Goal: Find specific page/section: Find specific page/section

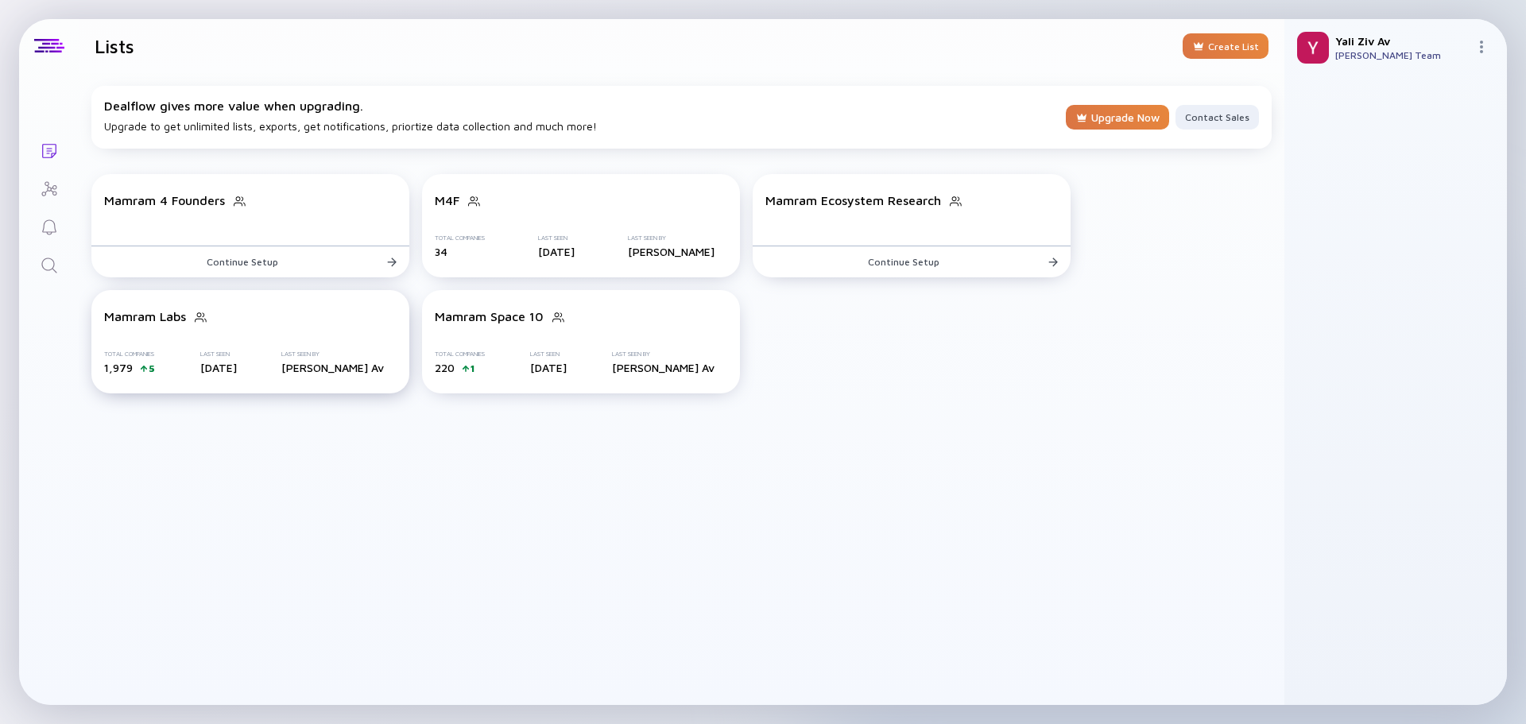
click at [312, 342] on div "Mamram Labs Total Companies 1,979 5 Last Seen [DATE] Last Seen By [PERSON_NAME]" at bounding box center [250, 341] width 318 height 103
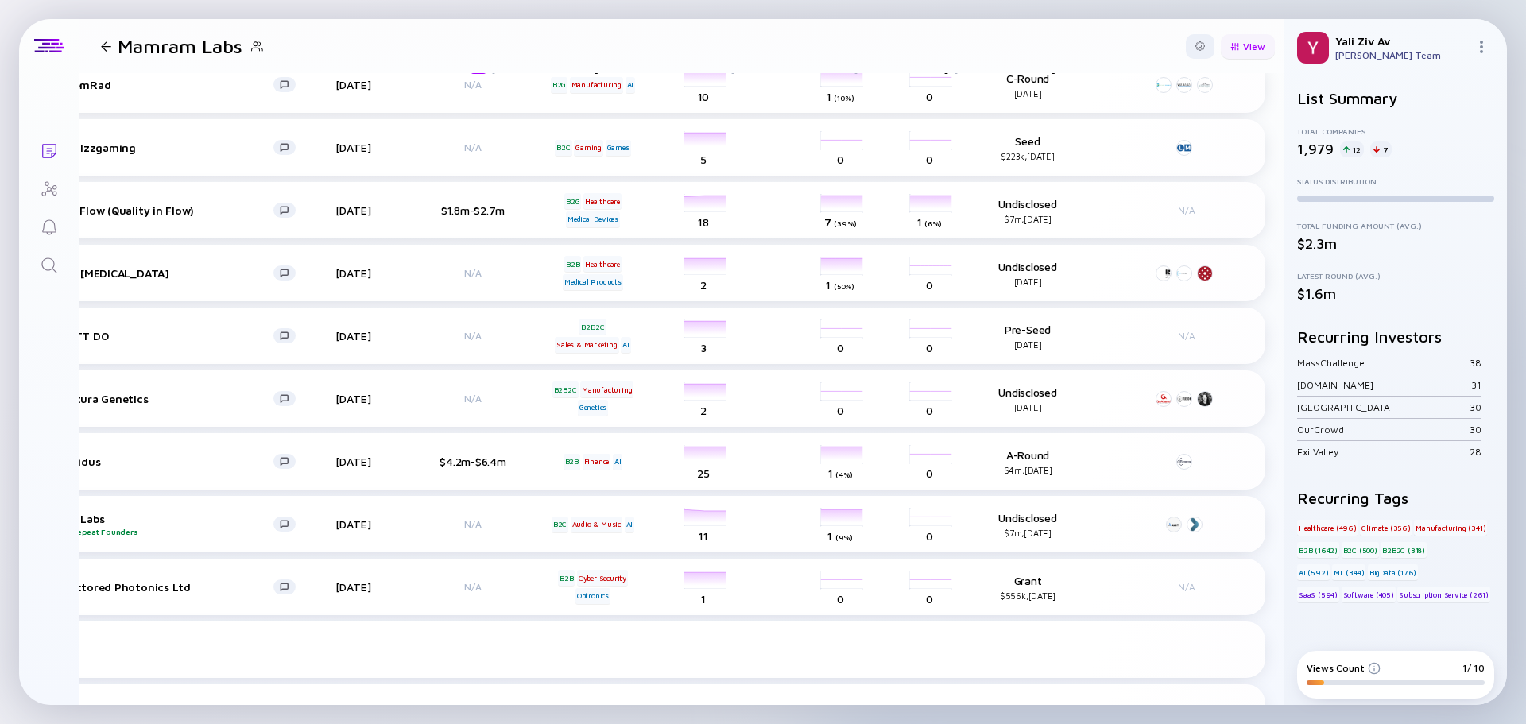
scroll to position [0, 105]
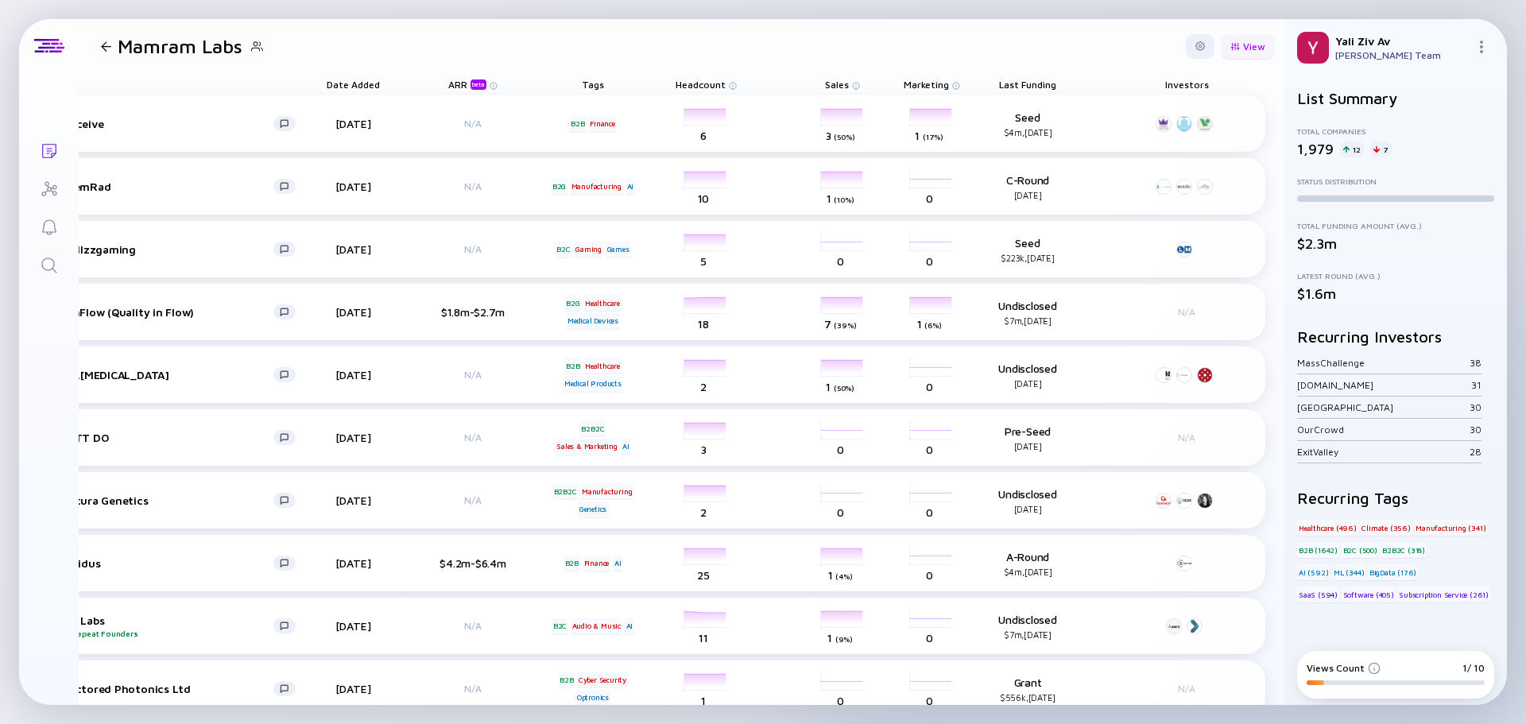
click at [1228, 38] on div "View" at bounding box center [1248, 46] width 54 height 25
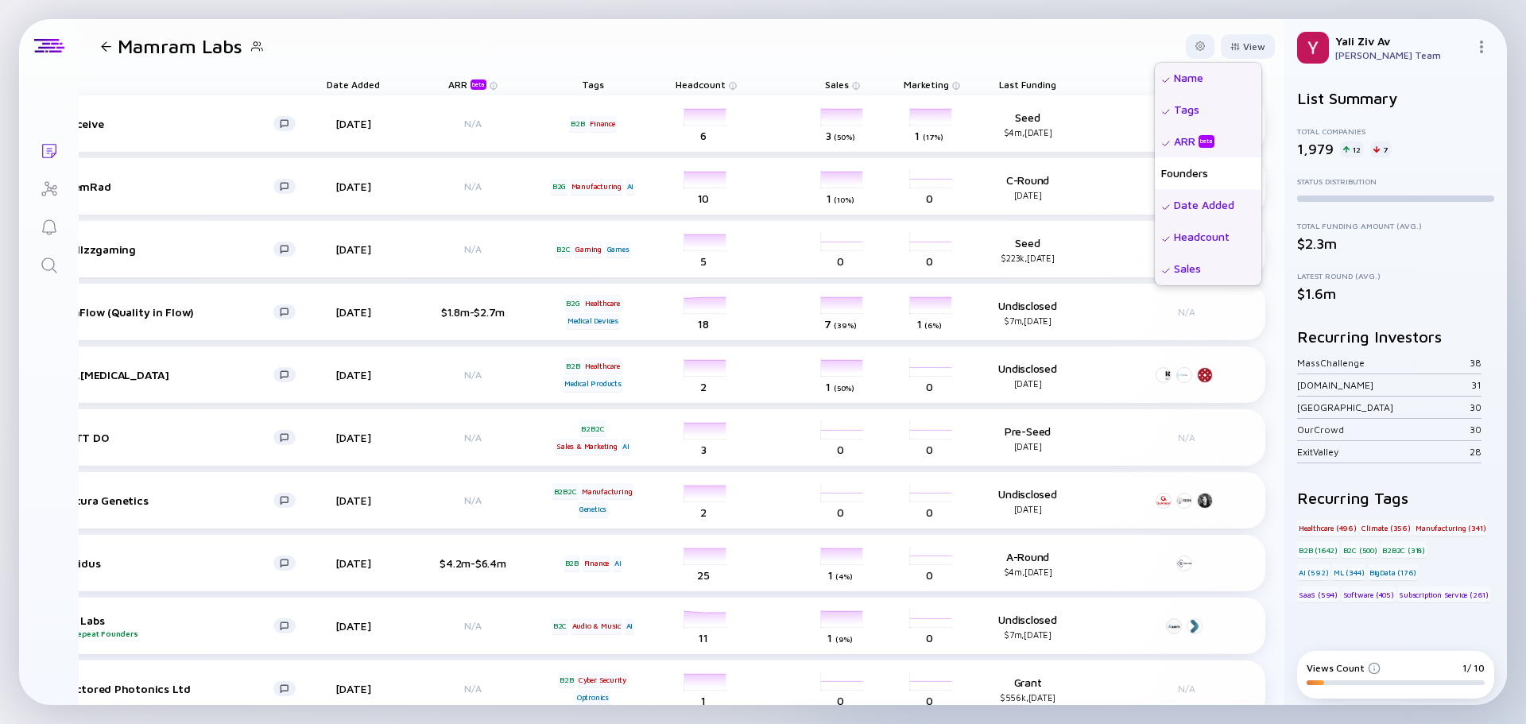
scroll to position [0, 0]
click at [1162, 120] on div "Tags" at bounding box center [1208, 111] width 107 height 32
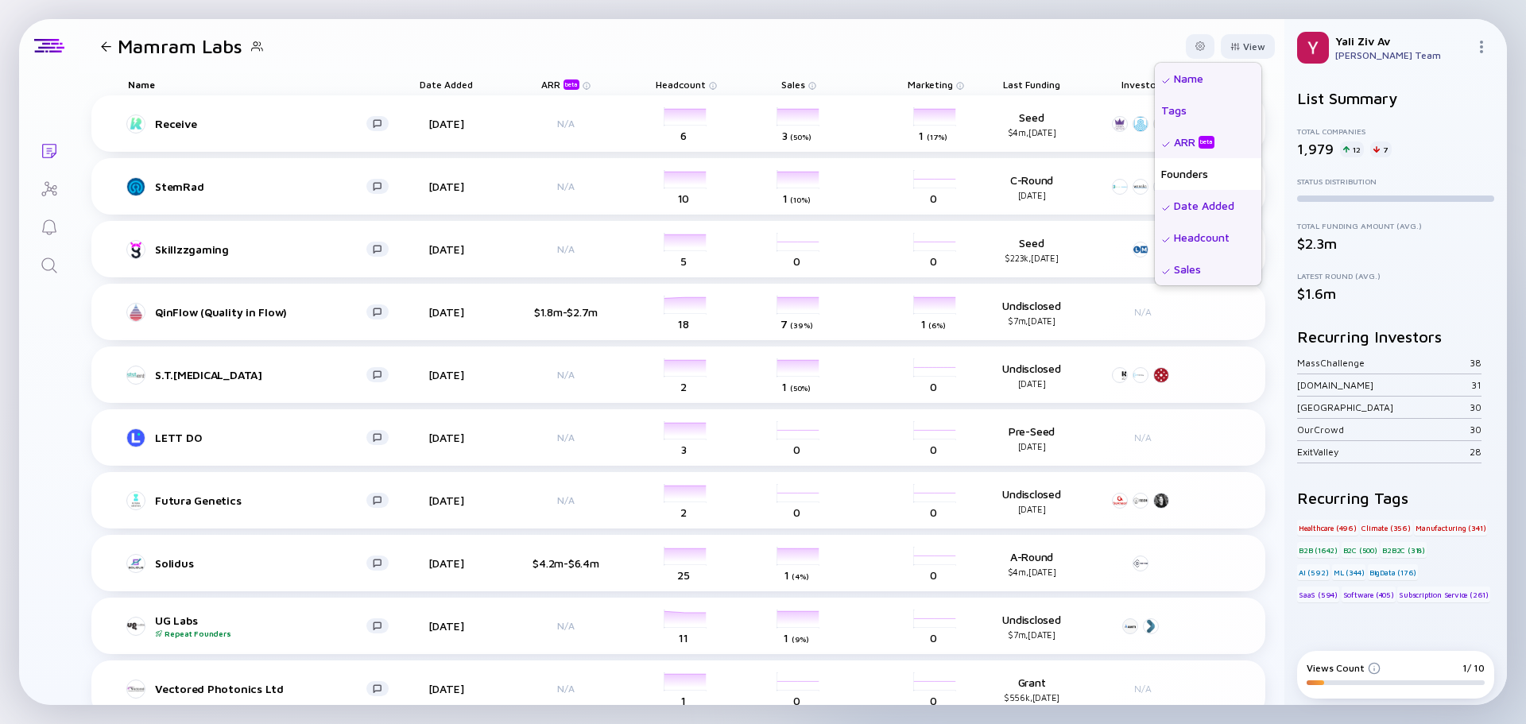
click at [1159, 121] on div "Tags" at bounding box center [1208, 111] width 107 height 32
click at [1114, 45] on header "Mamram Labs View Name Tags ARR beta Founders Date Added Headcount Sales Marketi…" at bounding box center [682, 46] width 1206 height 54
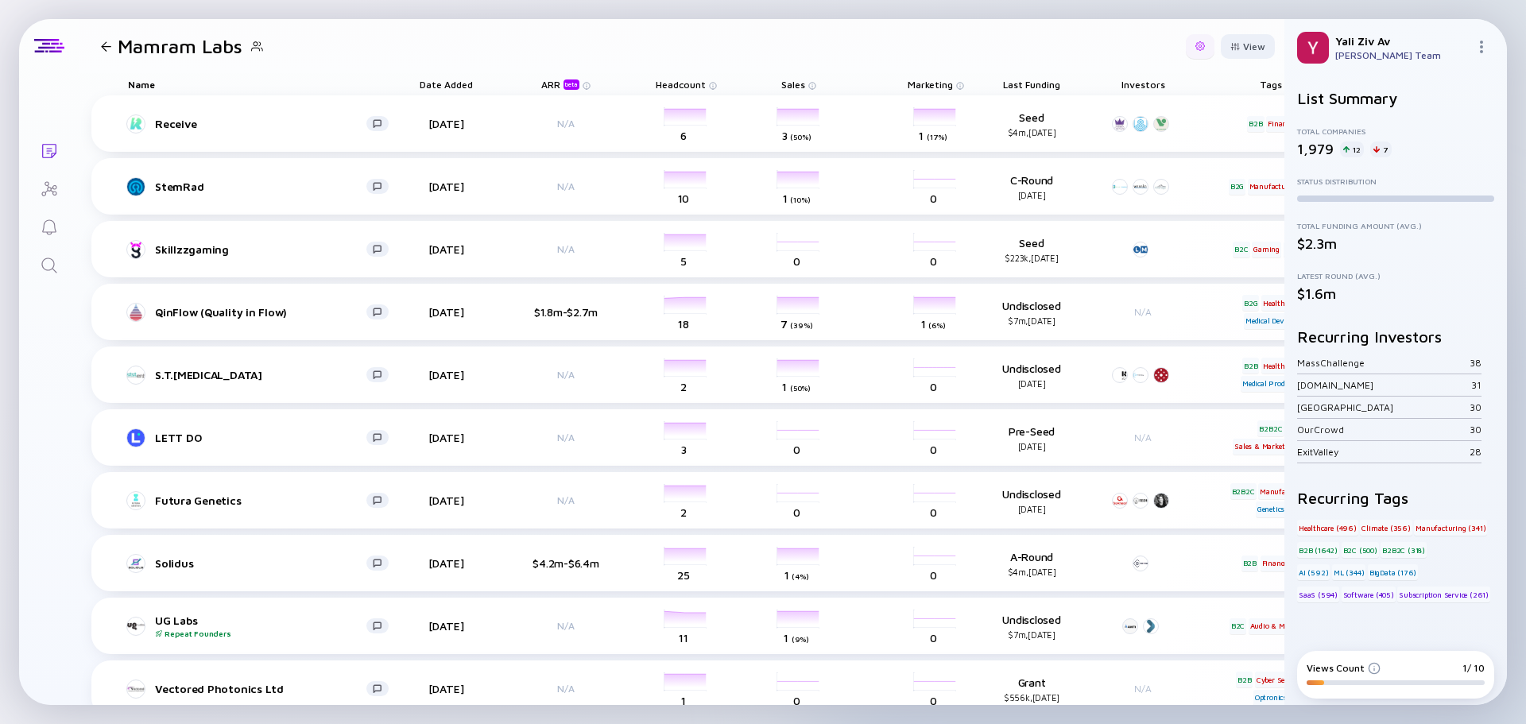
click at [1186, 47] on div at bounding box center [1200, 46] width 29 height 25
click at [1148, 80] on div "Export" at bounding box center [1154, 79] width 95 height 32
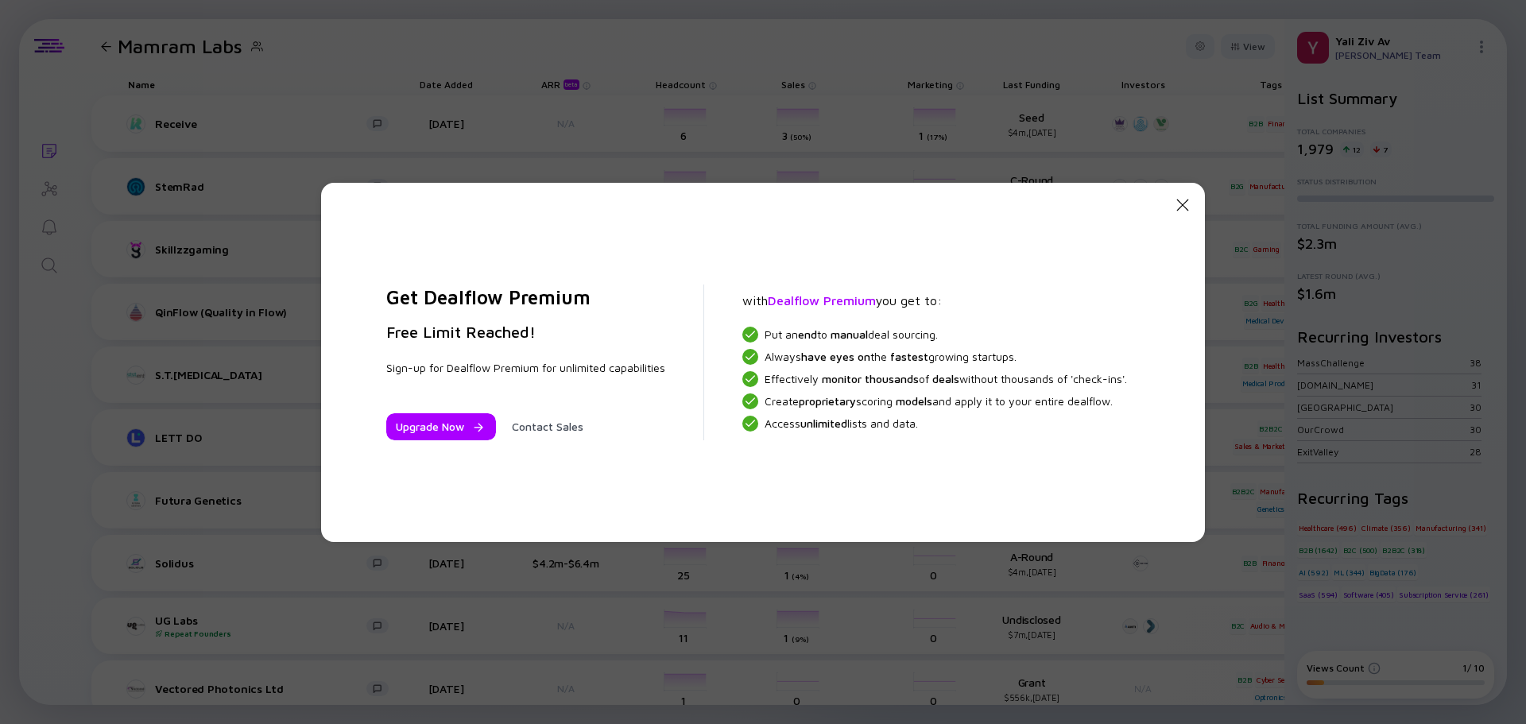
click at [1189, 201] on icon at bounding box center [1183, 205] width 12 height 12
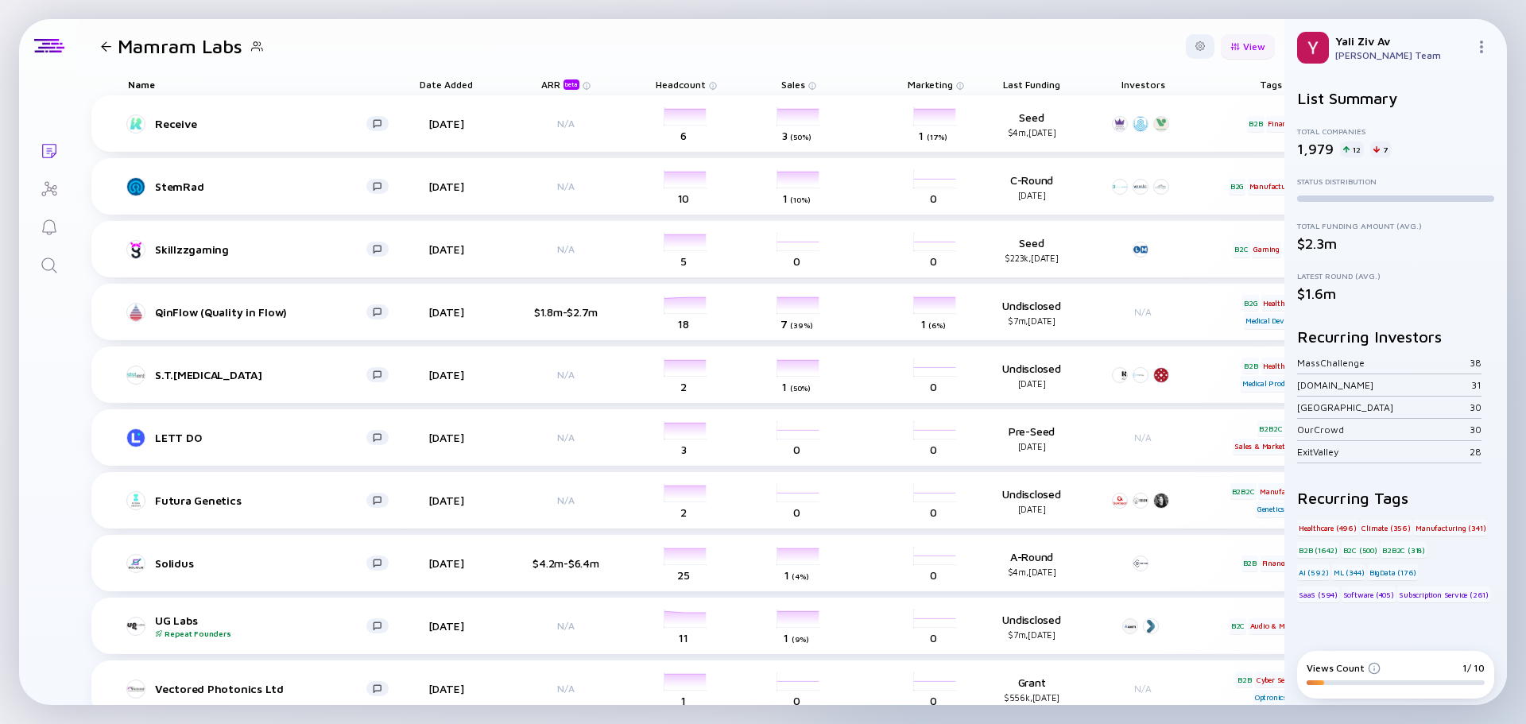
click at [1235, 51] on div "View" at bounding box center [1248, 46] width 54 height 25
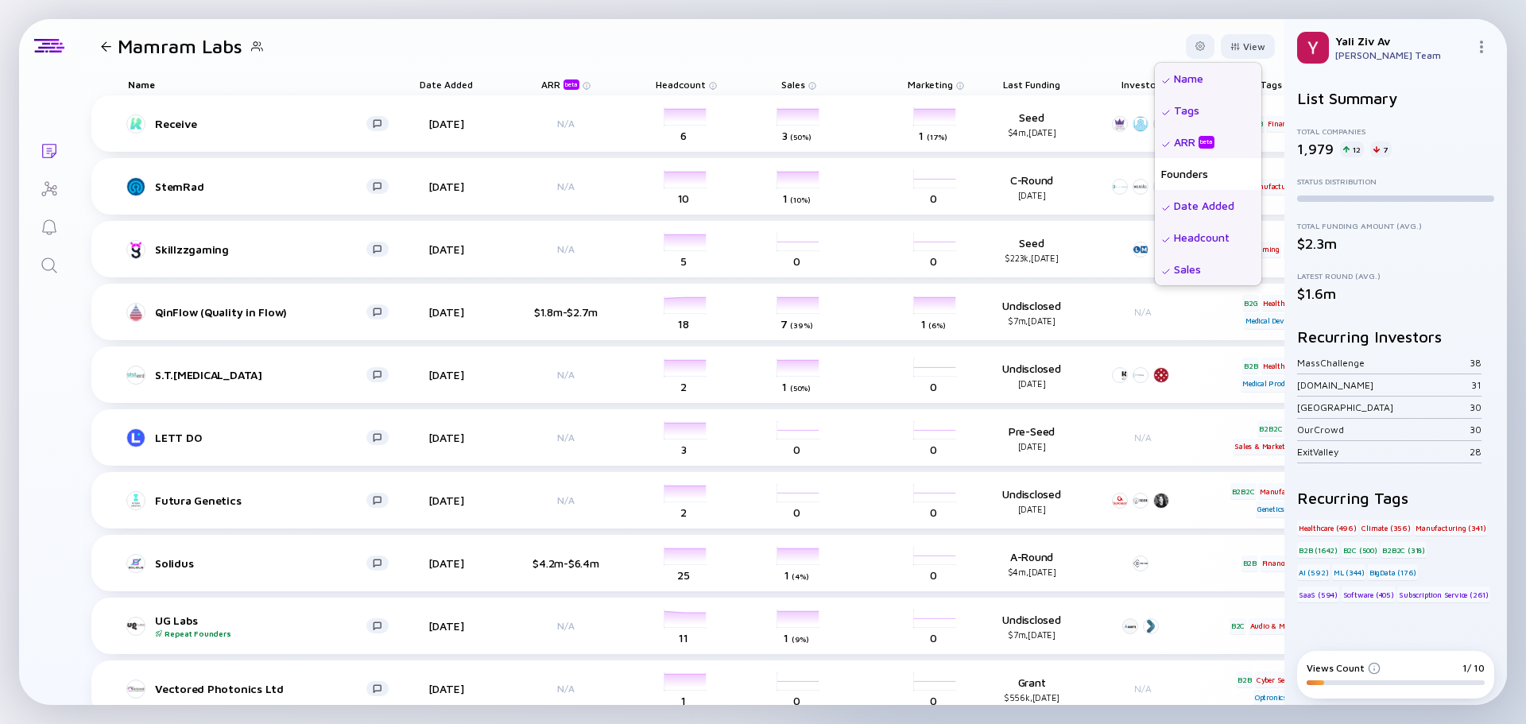
click at [1180, 78] on div "Name" at bounding box center [1208, 79] width 107 height 32
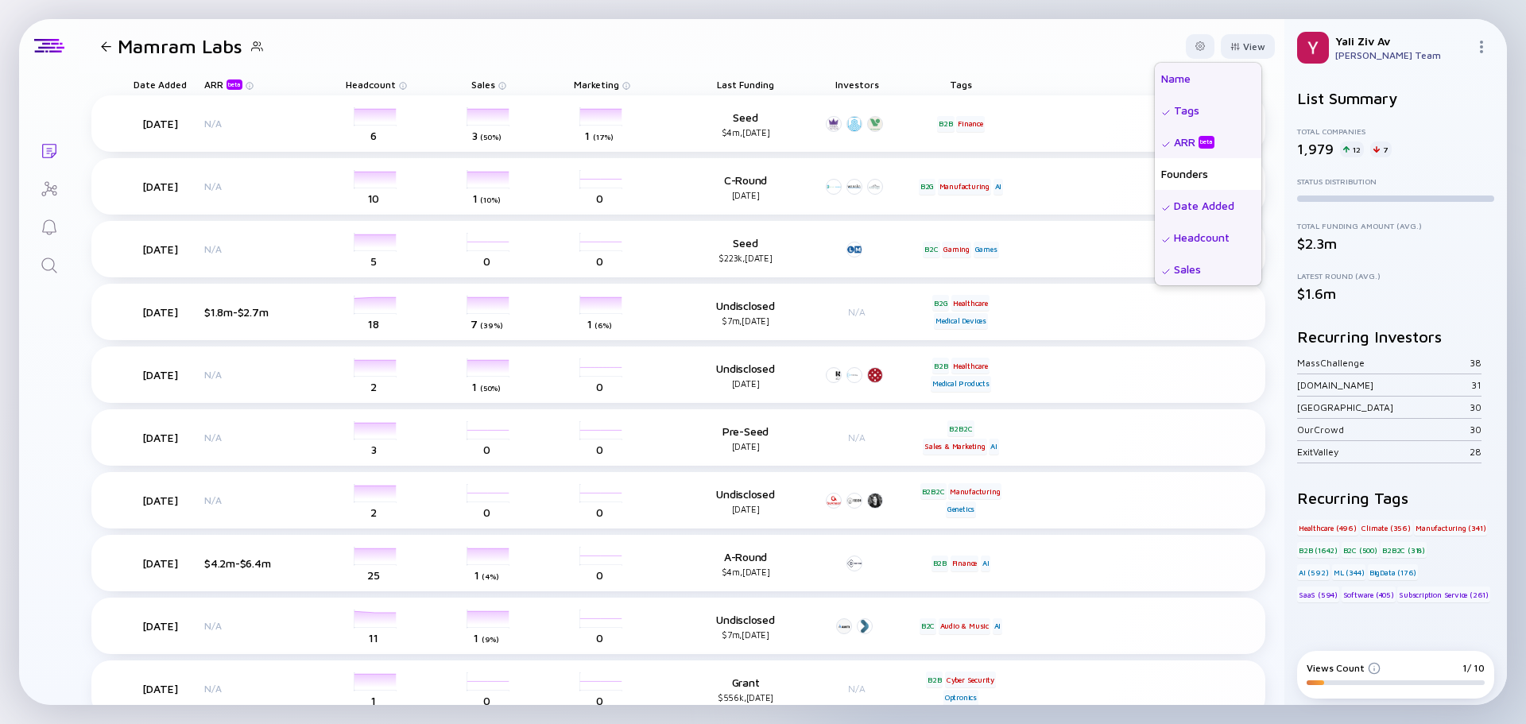
click at [1180, 78] on div "Name" at bounding box center [1208, 79] width 107 height 32
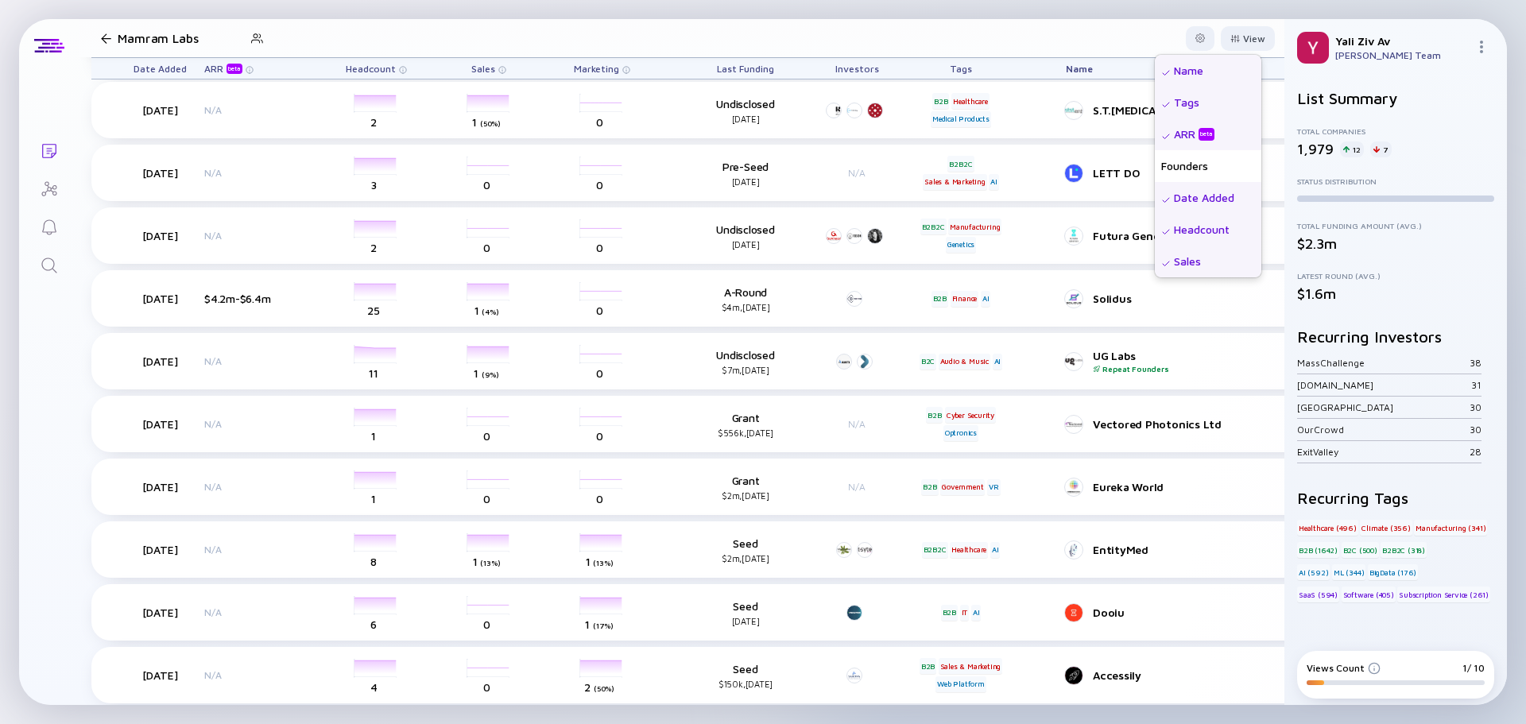
scroll to position [238, 0]
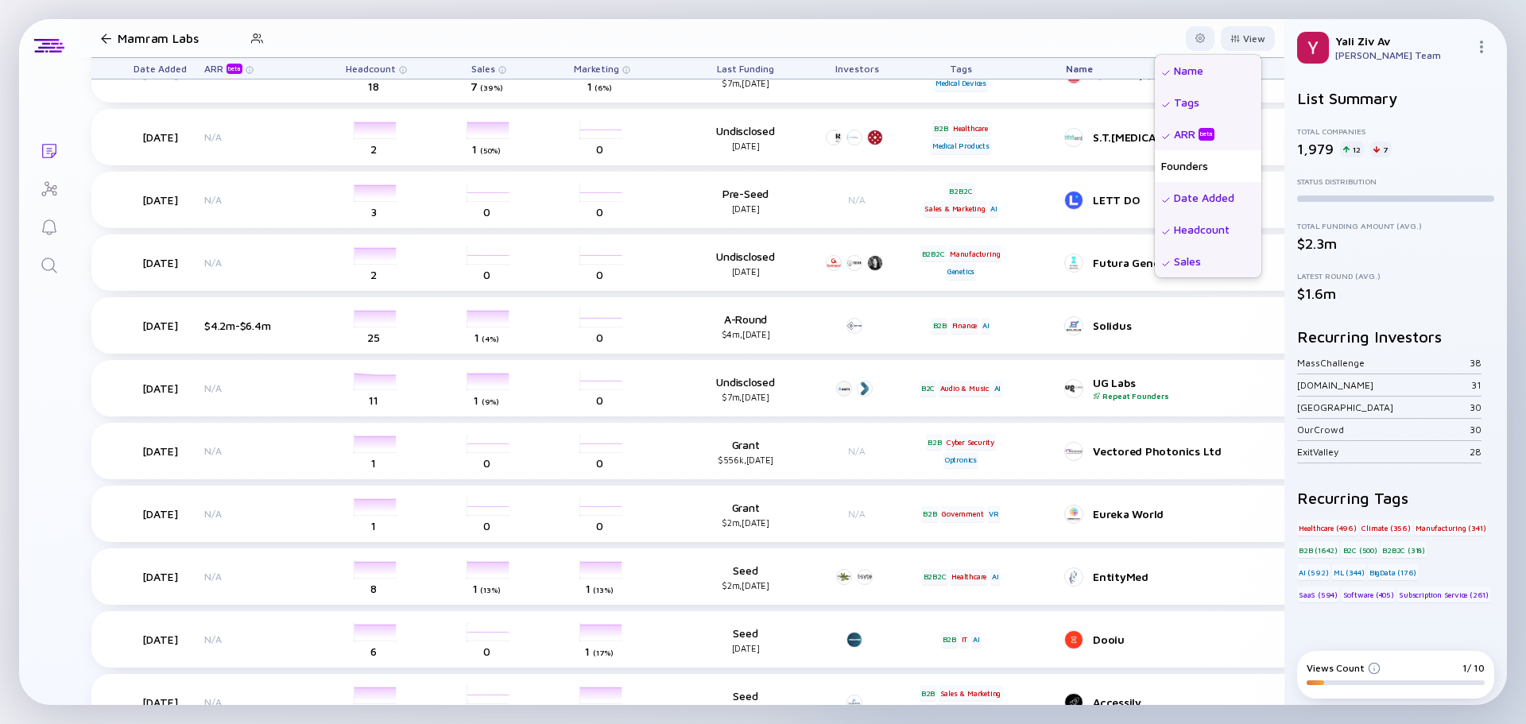
drag, startPoint x: 1048, startPoint y: 42, endPoint x: 1037, endPoint y: 41, distance: 10.4
click at [1048, 42] on header "Mamram Labs View Name Tags ARR beta Founders Date Added Headcount Sales Marketi…" at bounding box center [682, 38] width 1206 height 38
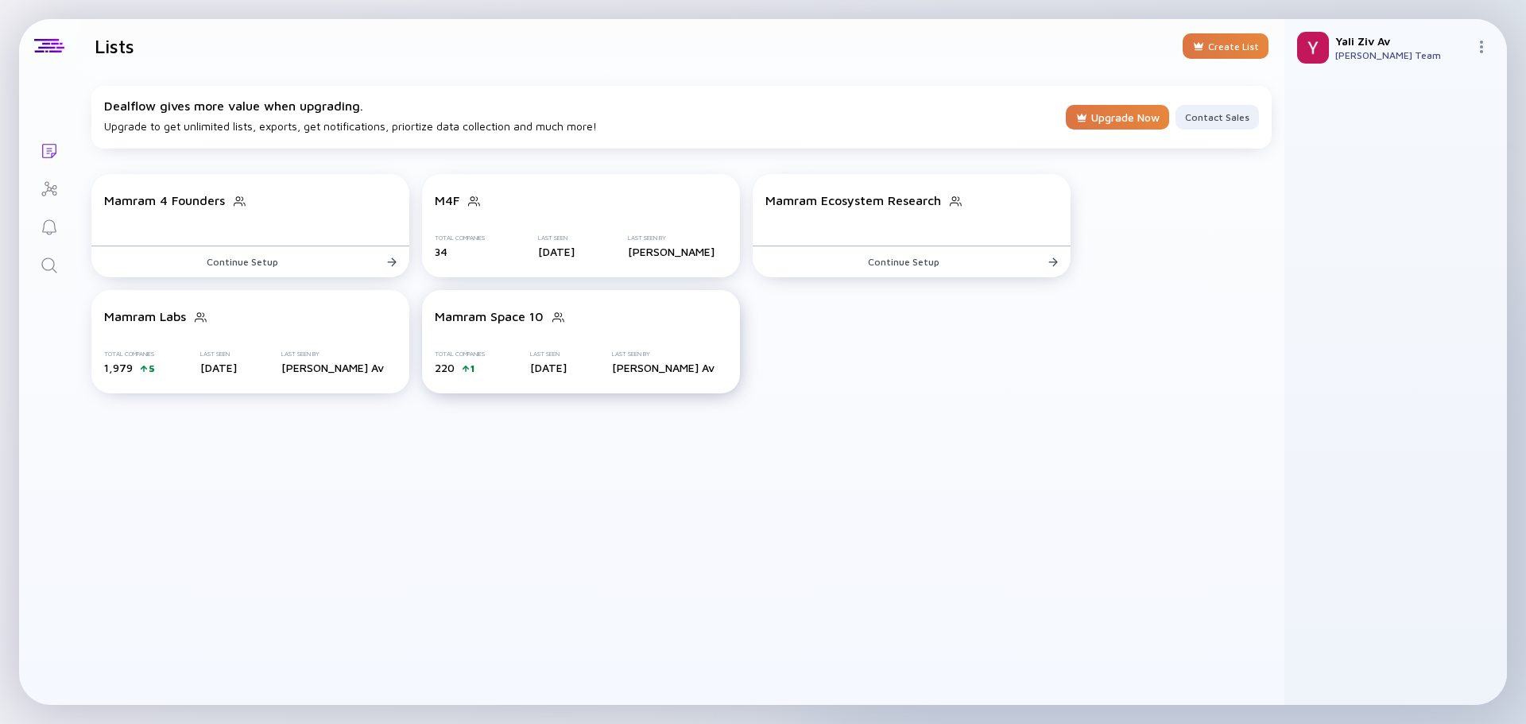
click at [498, 362] on div "Total Companies 220 1 Last Seen [DATE] Last Seen By [PERSON_NAME]" at bounding box center [581, 363] width 293 height 24
